Goal: Transaction & Acquisition: Purchase product/service

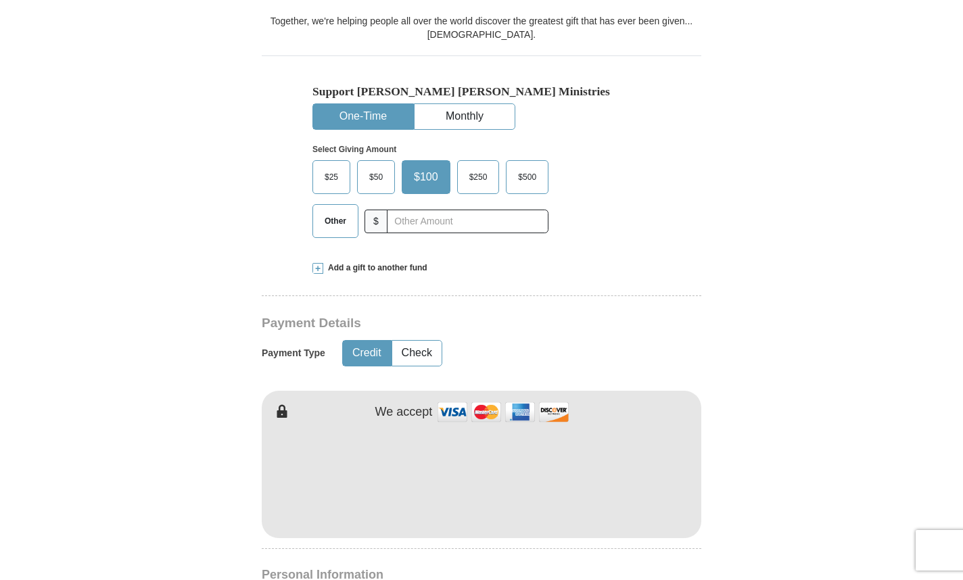
scroll to position [303, 0]
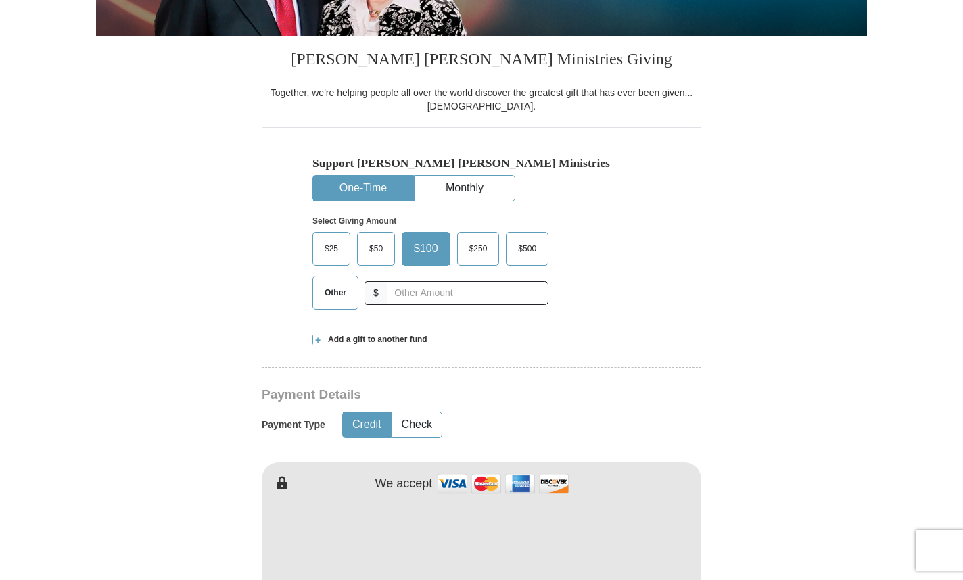
click at [371, 246] on span "$50" at bounding box center [375, 249] width 27 height 20
click at [0, 0] on input "$50" at bounding box center [0, 0] width 0 height 0
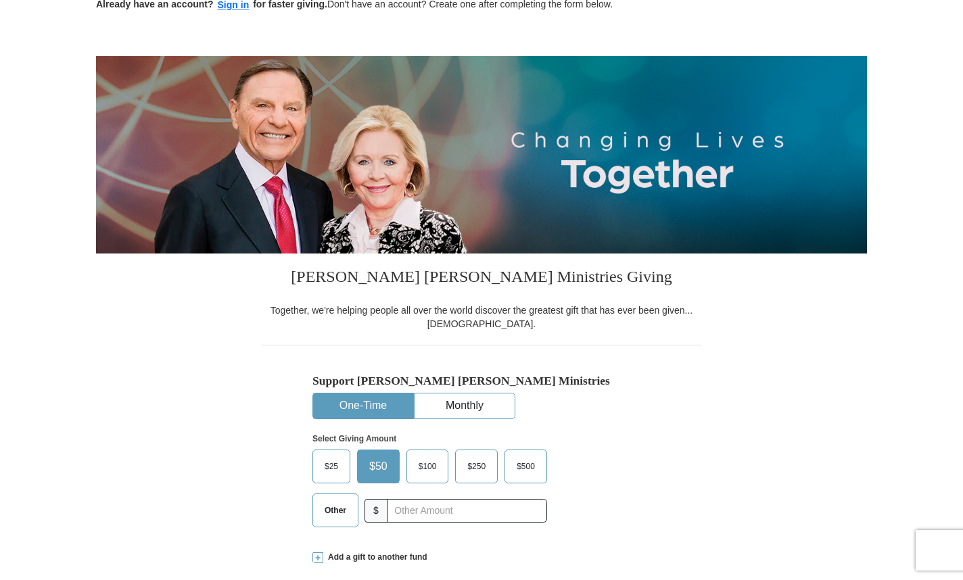
scroll to position [0, 0]
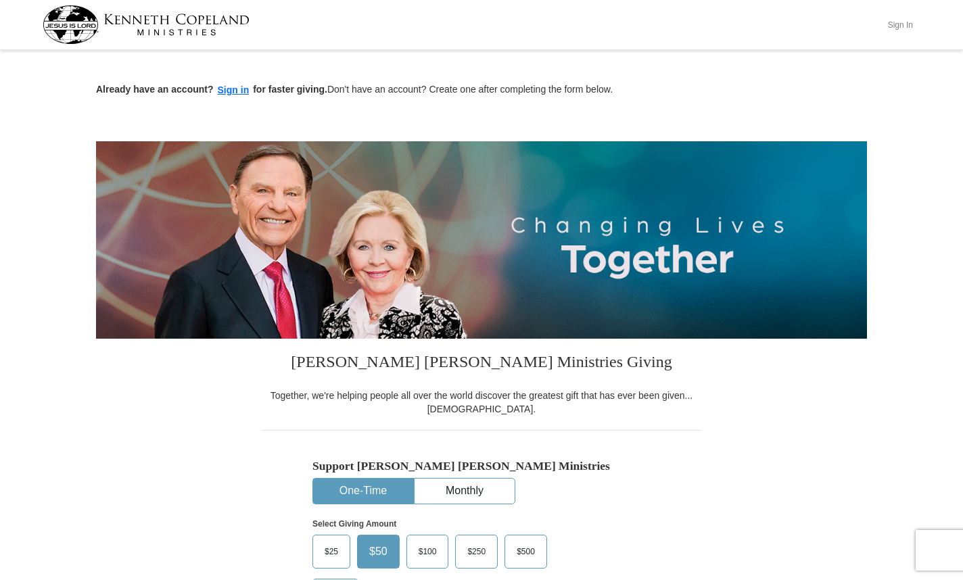
drag, startPoint x: 897, startPoint y: 24, endPoint x: 899, endPoint y: 17, distance: 7.7
click at [898, 19] on button "Sign In" at bounding box center [900, 24] width 41 height 21
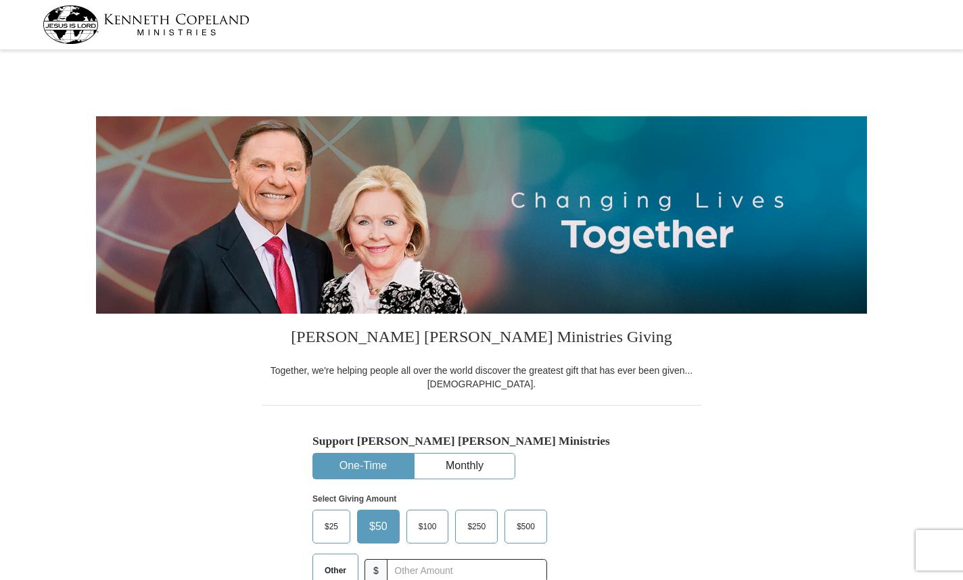
select select "MD"
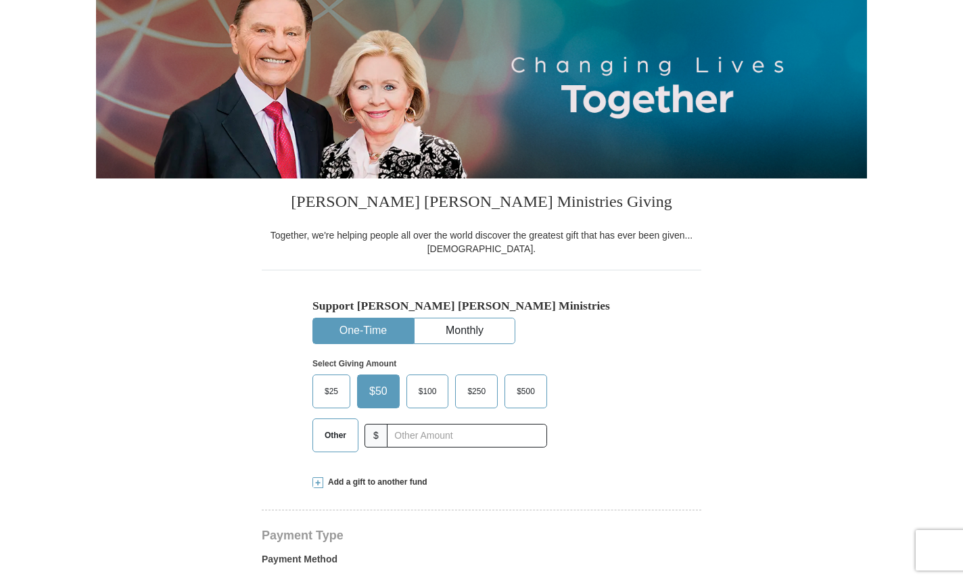
scroll to position [139, 0]
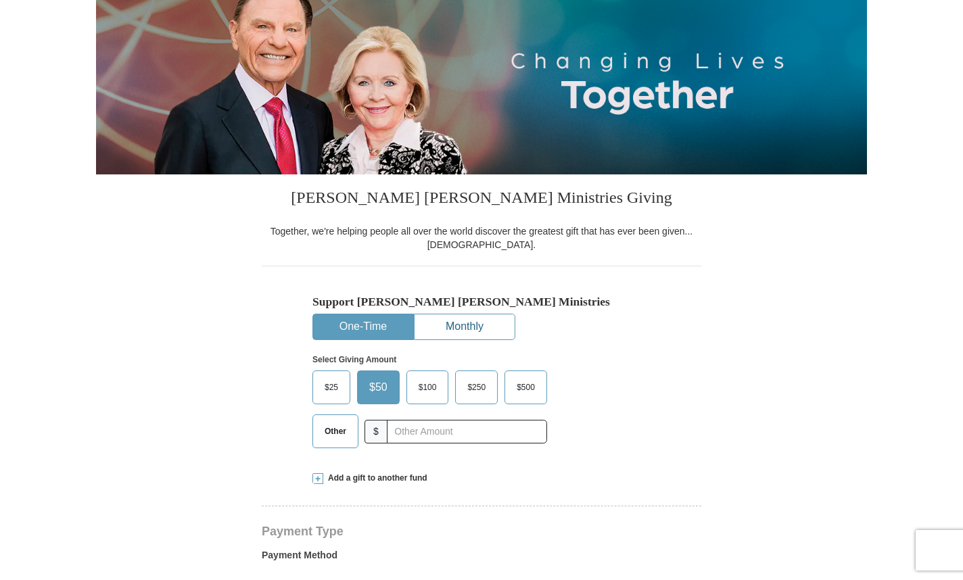
click at [470, 323] on button "Monthly" at bounding box center [464, 326] width 100 height 25
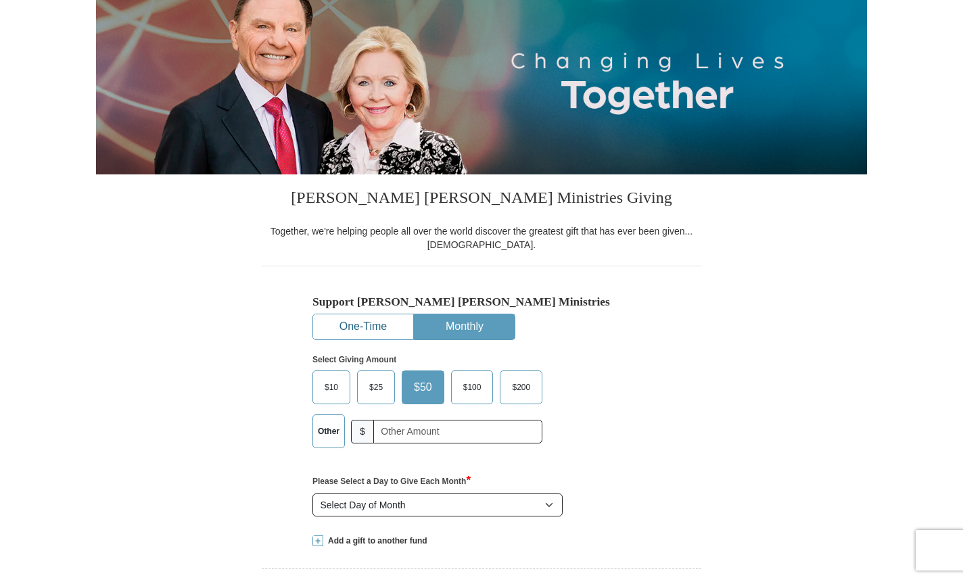
click at [376, 320] on button "One-Time" at bounding box center [363, 326] width 100 height 25
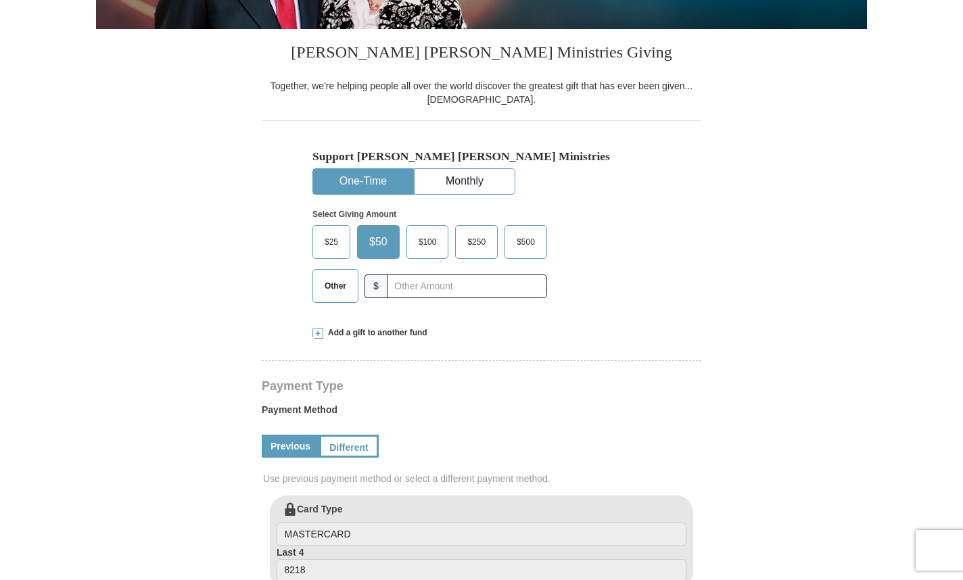
scroll to position [285, 0]
click at [339, 289] on span "Other" at bounding box center [335, 285] width 35 height 20
click at [0, 0] on input "Other" at bounding box center [0, 0] width 0 height 0
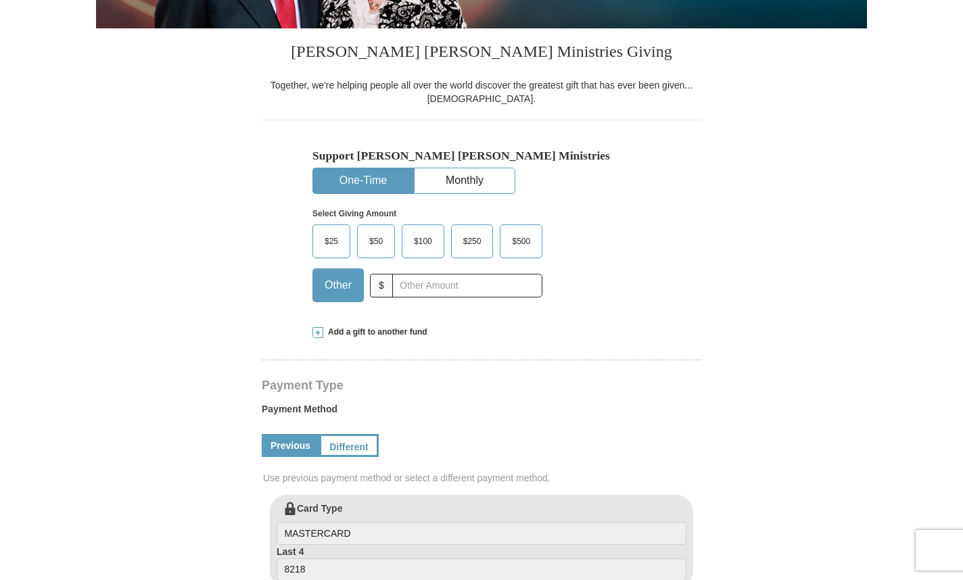
click at [368, 242] on span "$50" at bounding box center [375, 241] width 27 height 20
click at [0, 0] on input "$50" at bounding box center [0, 0] width 0 height 0
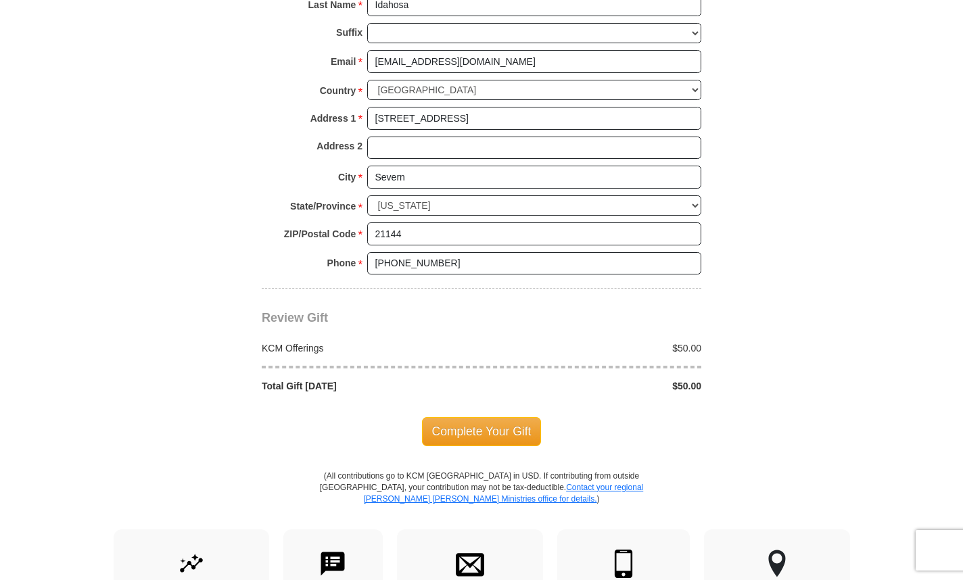
scroll to position [1025, 0]
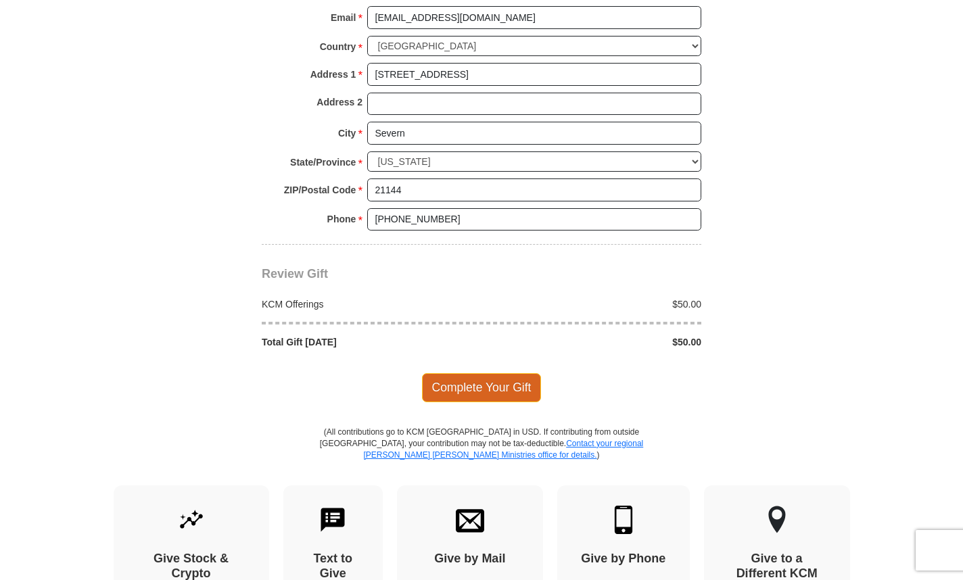
click at [461, 382] on span "Complete Your Gift" at bounding box center [482, 387] width 120 height 28
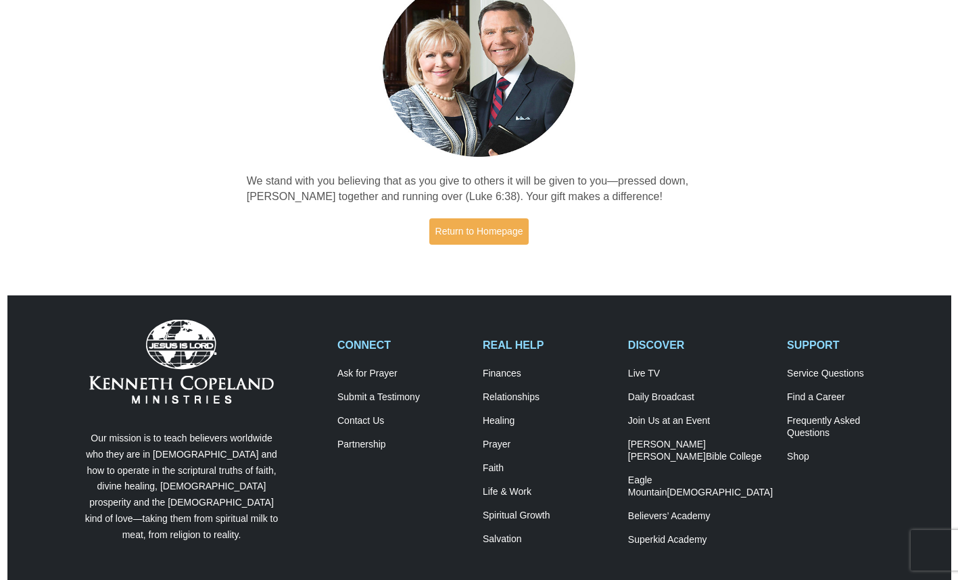
scroll to position [86, 0]
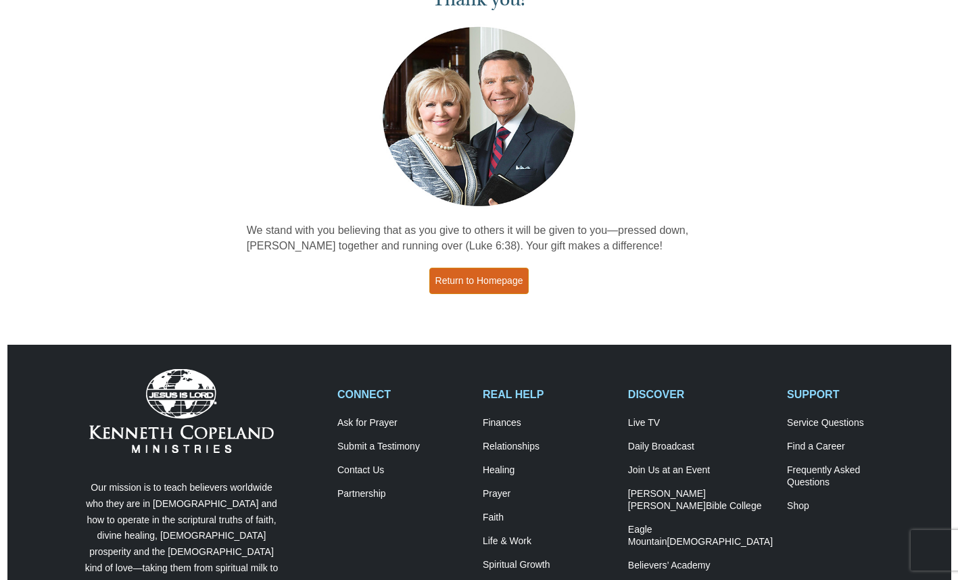
click at [484, 280] on link "Return to Homepage" at bounding box center [479, 281] width 100 height 26
